Goal: Task Accomplishment & Management: Use online tool/utility

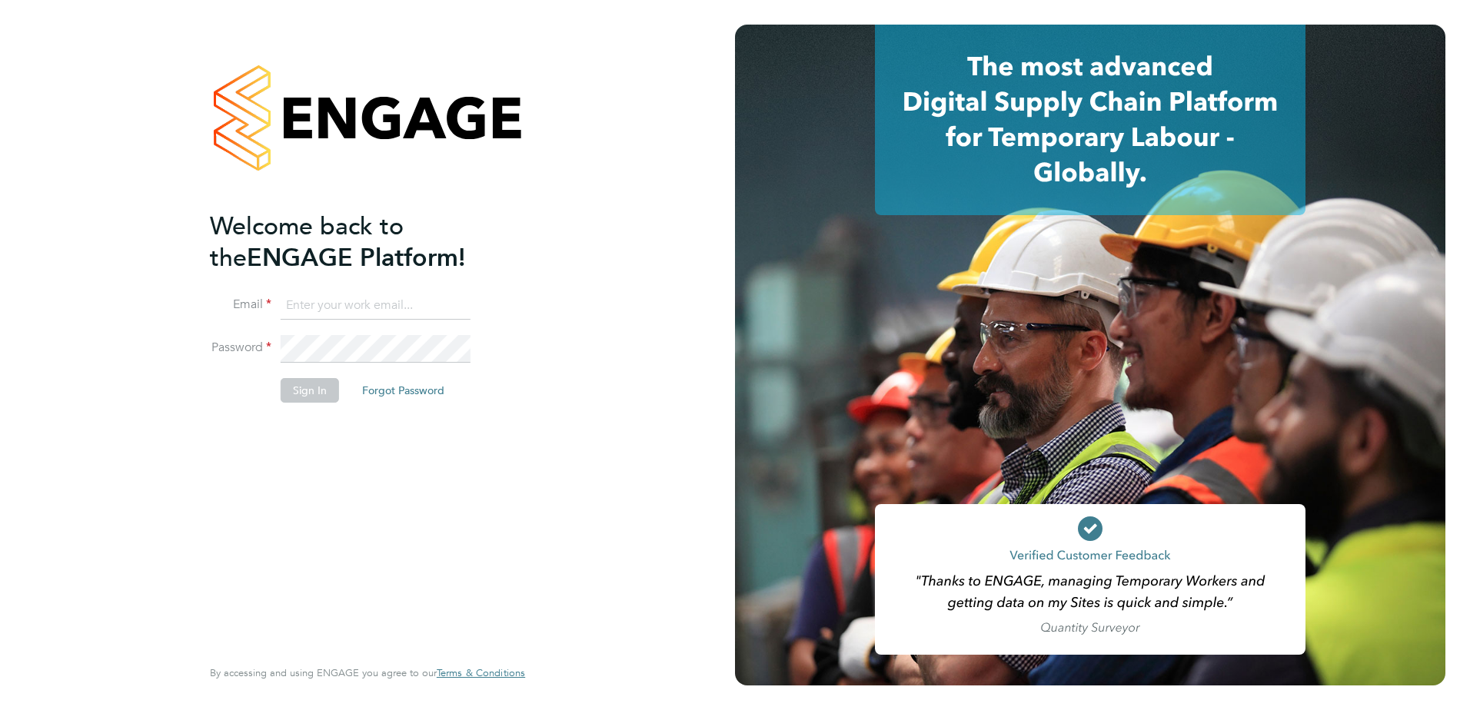
click at [356, 311] on input at bounding box center [376, 306] width 190 height 28
type input "liam.haddon@vistry.co.uk"
click at [300, 389] on button "Sign In" at bounding box center [310, 390] width 58 height 25
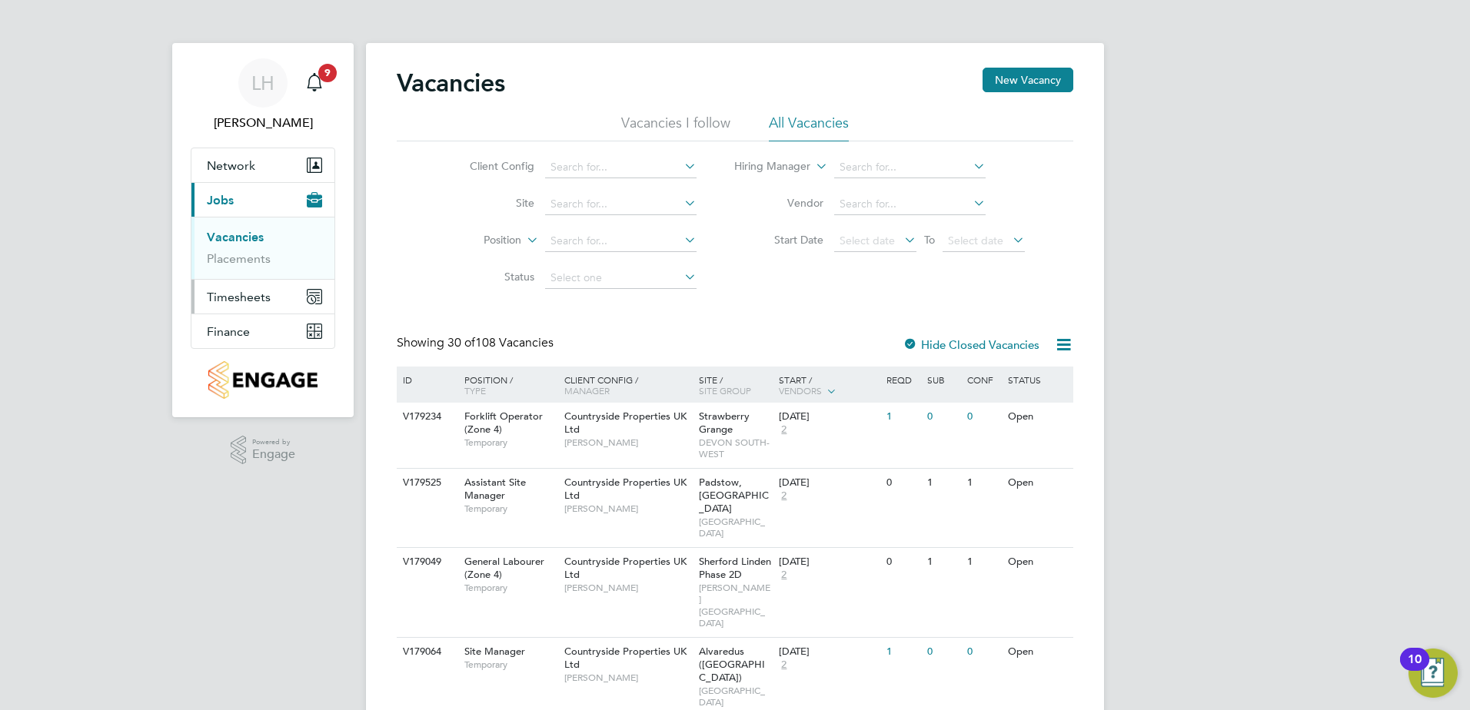
click at [233, 291] on span "Timesheets" at bounding box center [239, 297] width 64 height 15
click at [241, 273] on link "Timesheets" at bounding box center [239, 271] width 64 height 15
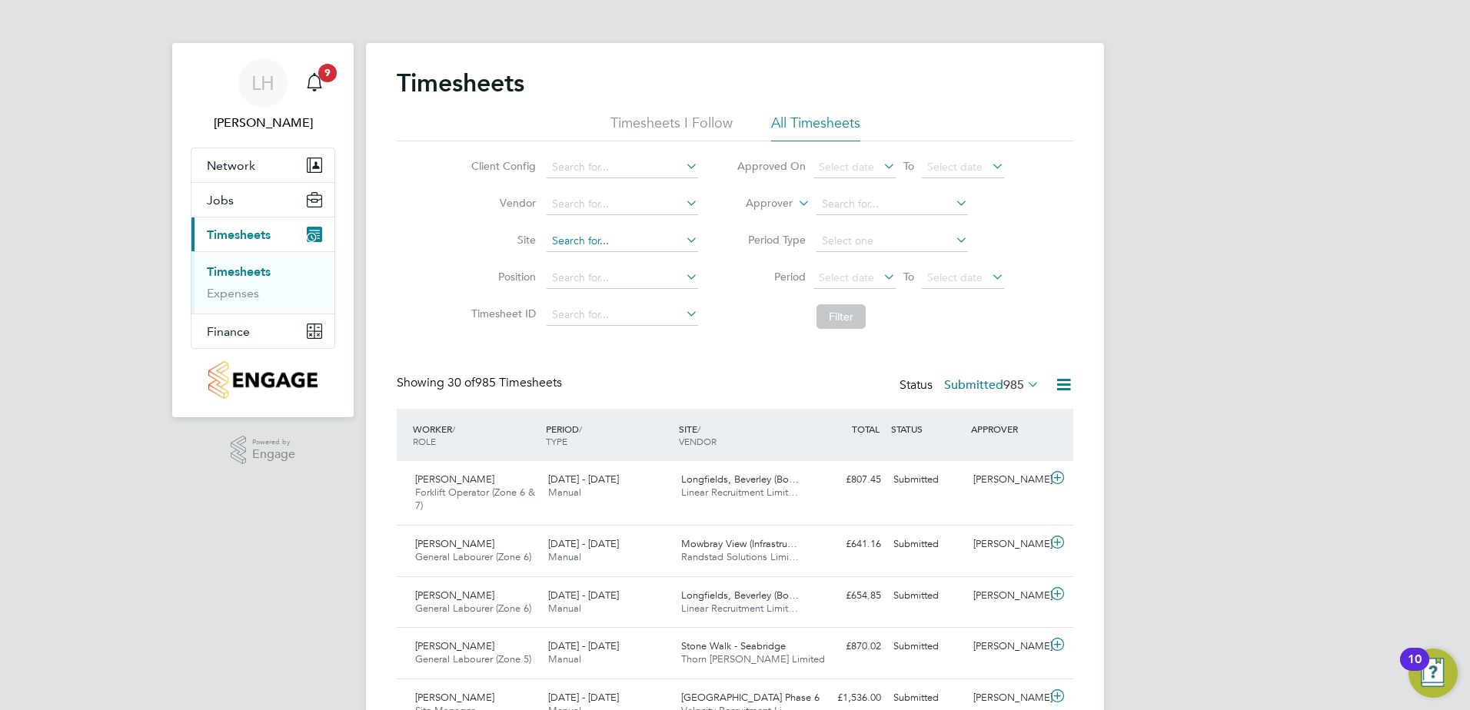
click at [593, 243] on input at bounding box center [622, 242] width 151 height 22
click at [592, 265] on li "Stone Walk - [PERSON_NAME]" at bounding box center [621, 262] width 153 height 21
type input "Stone Walk - Seabridge"
click at [834, 319] on button "Filter" at bounding box center [841, 316] width 49 height 25
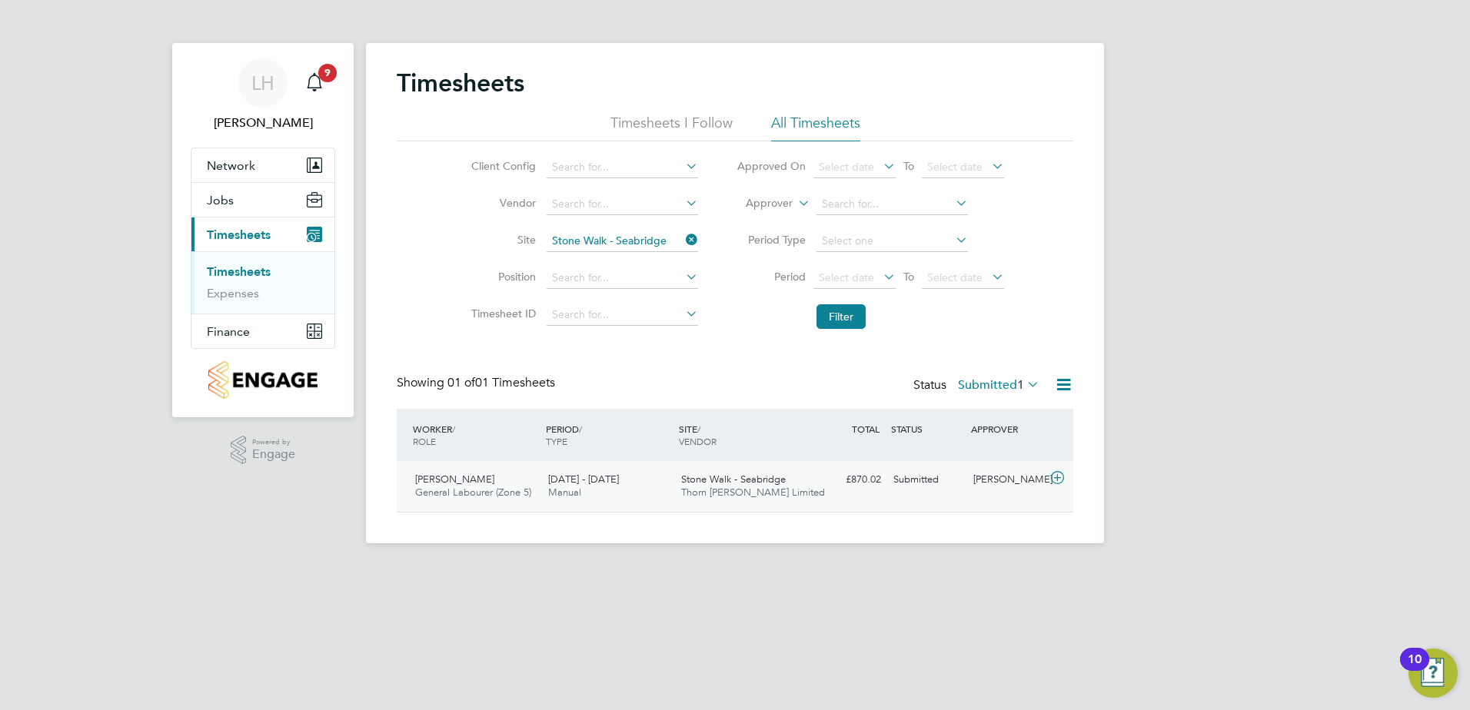
click at [740, 471] on div "Stone Walk - Seabridge Thorn [PERSON_NAME] Limited" at bounding box center [741, 486] width 133 height 38
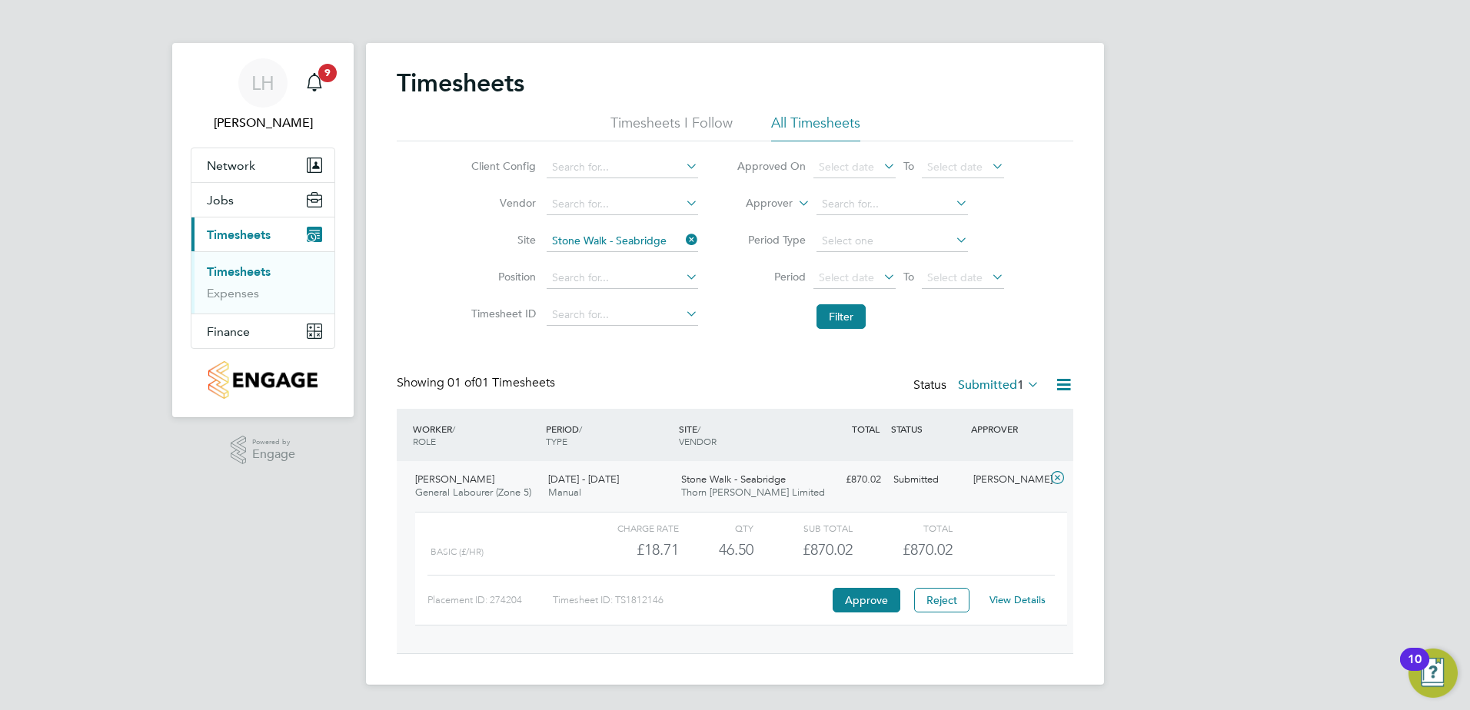
click at [1035, 597] on link "View Details" at bounding box center [1018, 600] width 56 height 13
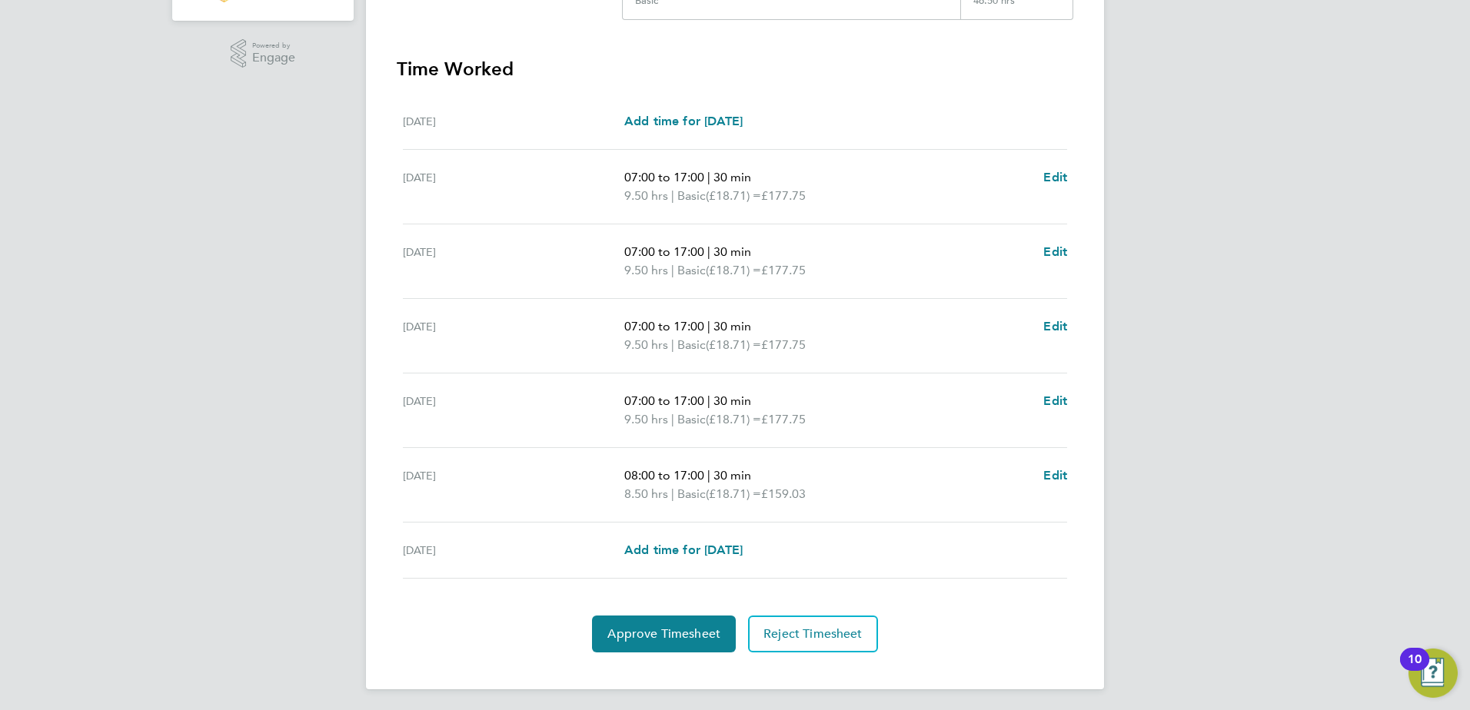
scroll to position [401, 0]
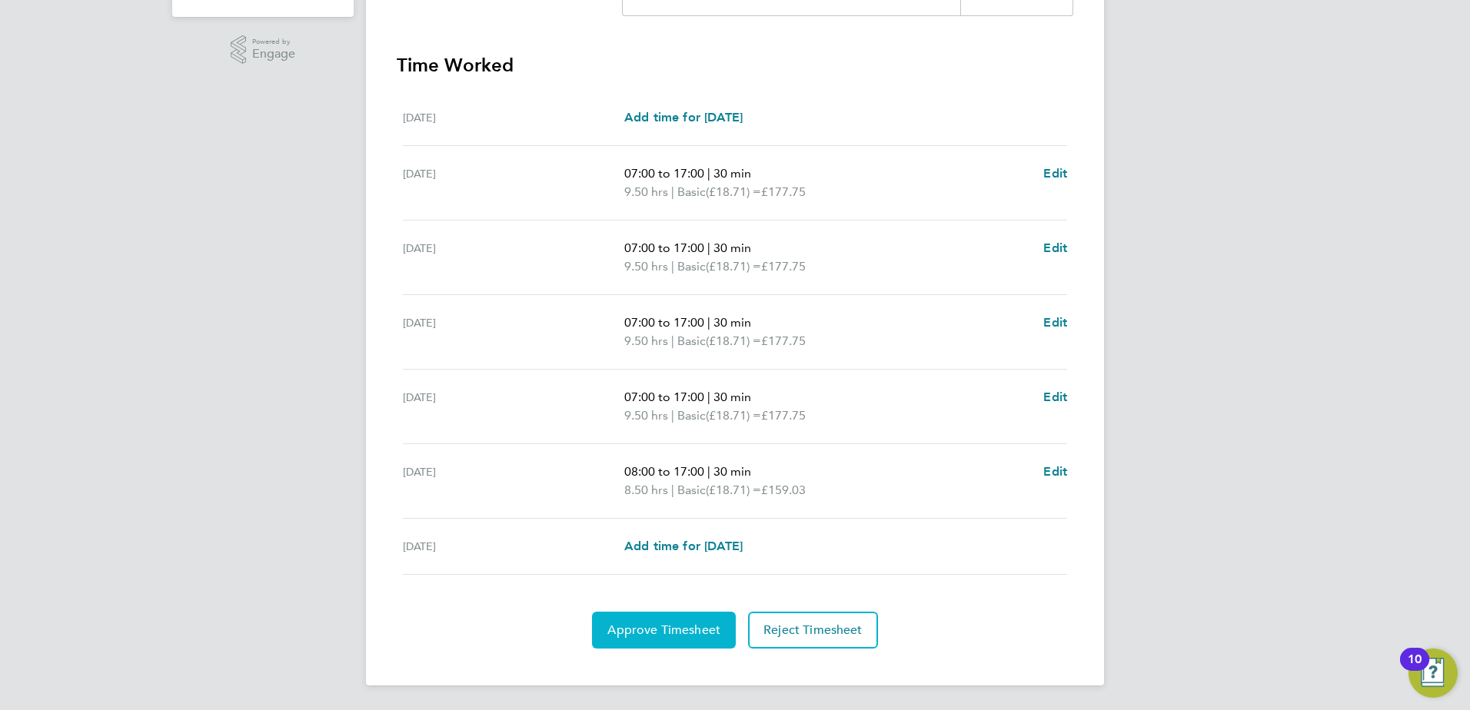
click at [676, 620] on button "Approve Timesheet" at bounding box center [664, 630] width 144 height 37
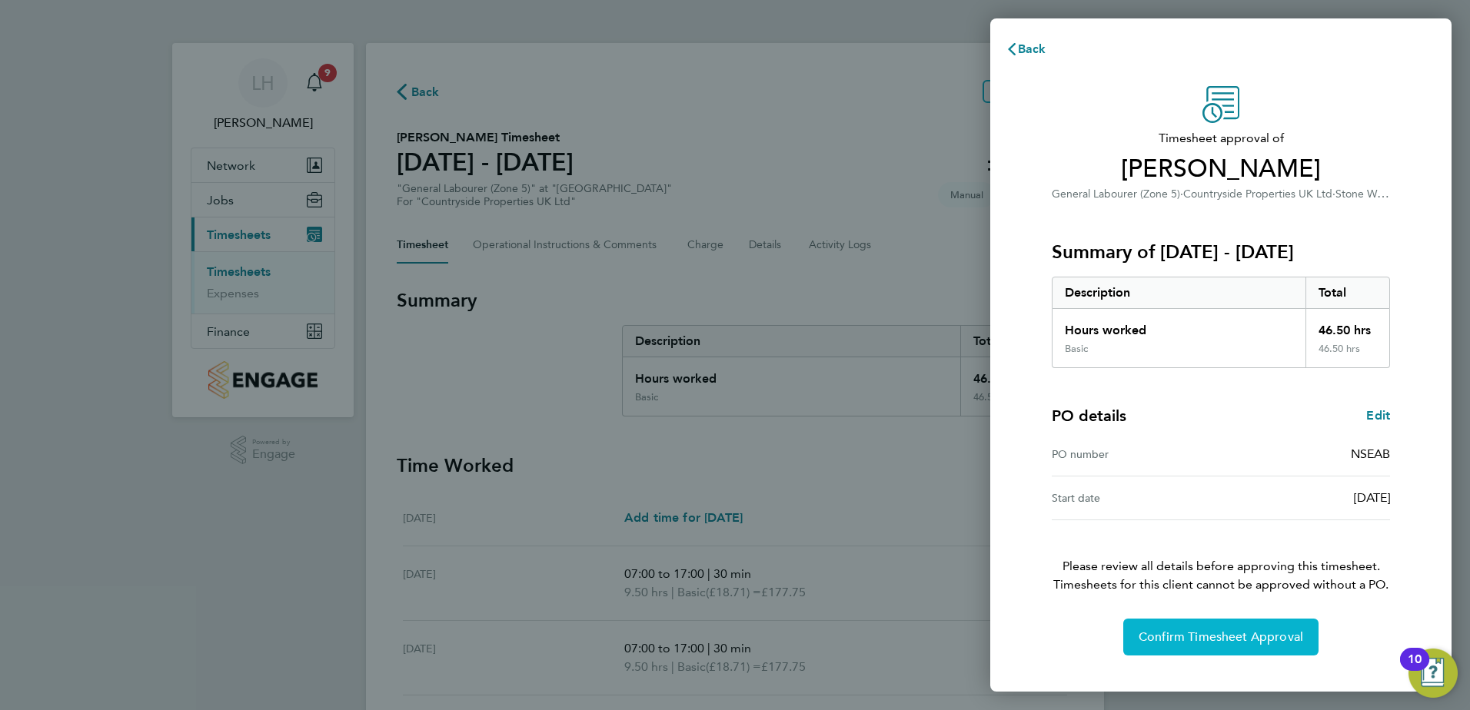
click at [1228, 635] on span "Confirm Timesheet Approval" at bounding box center [1221, 637] width 165 height 15
